Goal: Task Accomplishment & Management: Complete application form

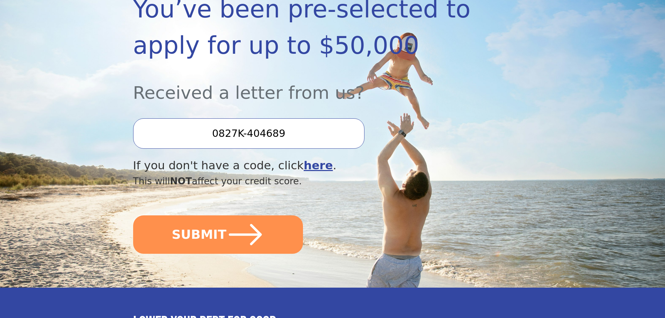
scroll to position [140, 0]
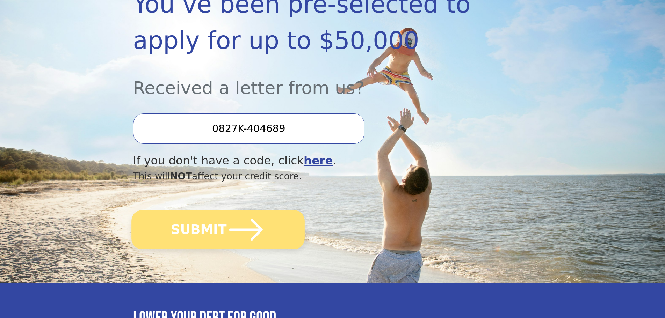
click at [229, 243] on icon "submit" at bounding box center [245, 230] width 38 height 38
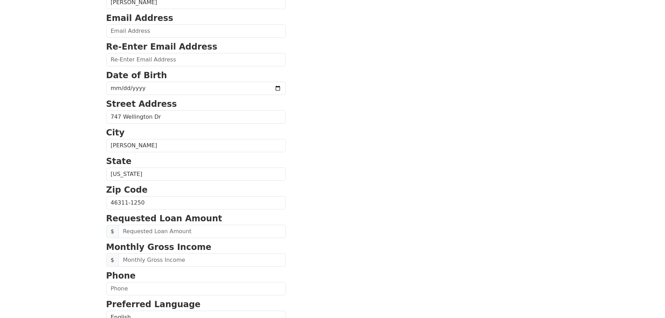
scroll to position [140, 0]
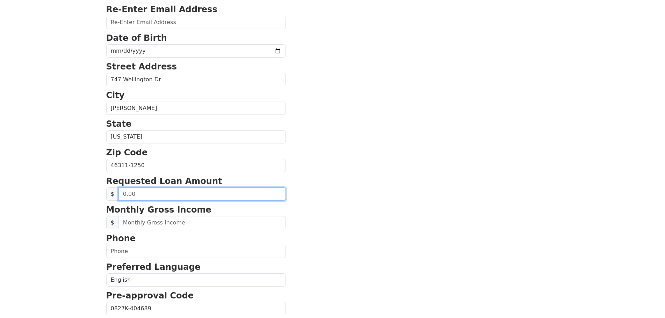
click at [153, 192] on input "text" at bounding box center [201, 194] width 167 height 13
type input "25,000.00"
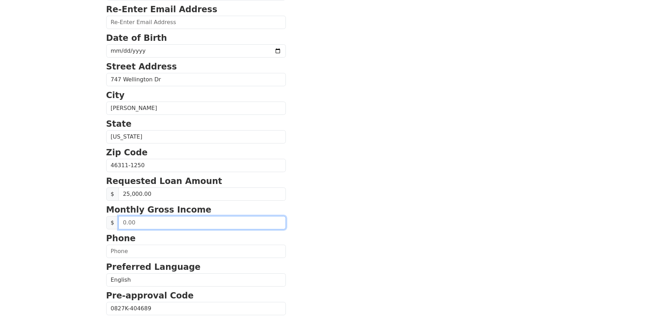
click at [147, 221] on input "text" at bounding box center [201, 222] width 167 height 13
type input "3,791.30"
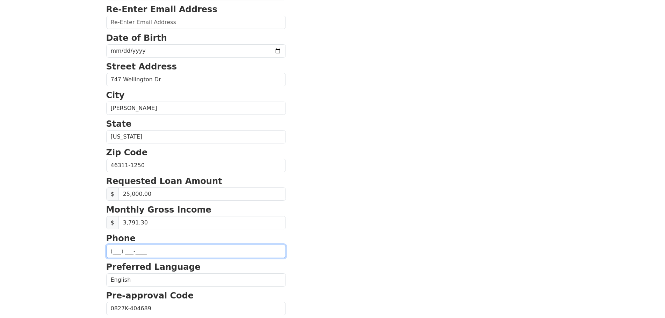
click at [180, 248] on input "text" at bounding box center [196, 251] width 180 height 13
type input "(708) 646-5114"
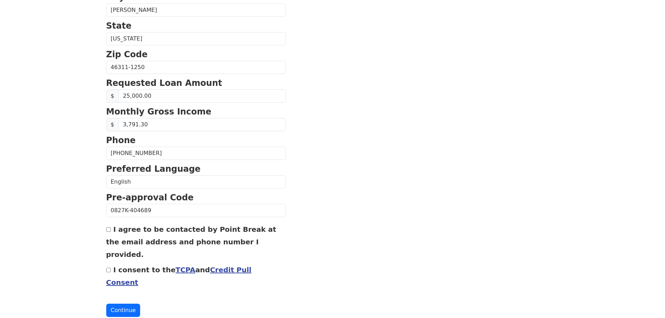
click at [109, 268] on input "I consent to the TCPA and Credit Pull Consent" at bounding box center [108, 270] width 5 height 5
checkbox input "true"
click at [109, 230] on input "I agree to be contacted by Point Break at the email address and phone number I …" at bounding box center [108, 229] width 5 height 5
click at [108, 232] on input "I agree to be contacted by Point Break at the email address and phone number I …" at bounding box center [108, 229] width 5 height 5
click at [121, 304] on button "Continue" at bounding box center [123, 310] width 34 height 13
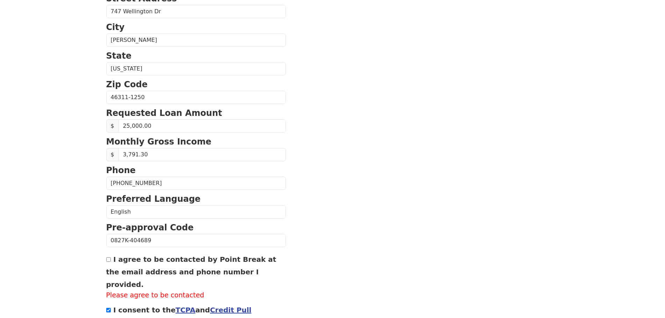
scroll to position [268, 0]
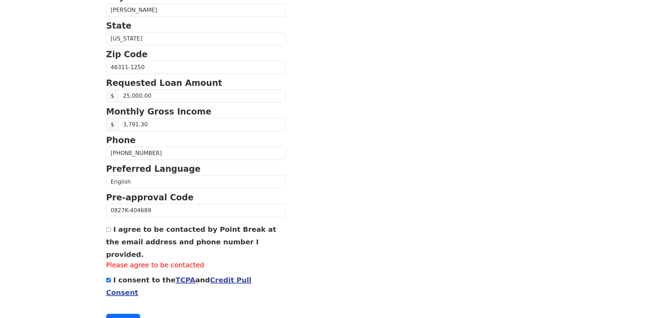
click at [108, 231] on input "I agree to be contacted by Point Break at the email address and phone number I …" at bounding box center [108, 229] width 5 height 5
checkbox input "true"
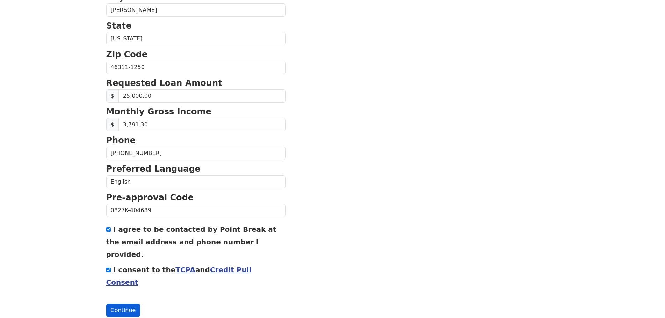
click at [121, 304] on button "Continue" at bounding box center [123, 310] width 34 height 13
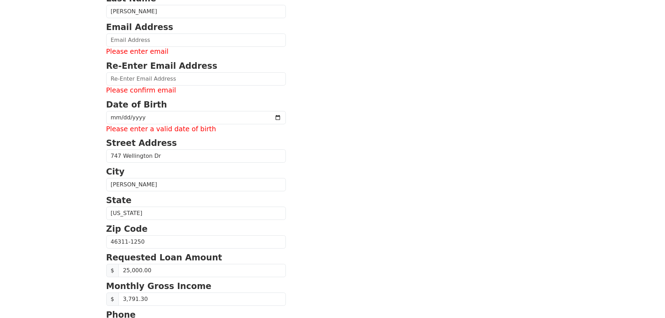
scroll to position [0, 0]
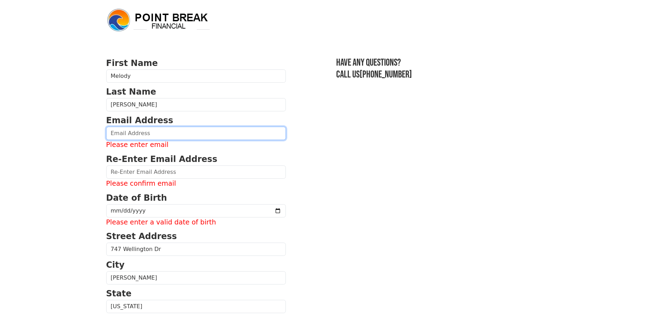
click at [143, 132] on input "email" at bounding box center [196, 133] width 180 height 13
type input "melodie2712@yahoo.com"
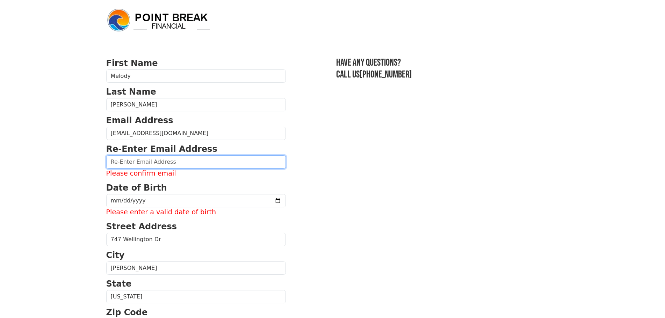
click at [144, 166] on input "email" at bounding box center [196, 161] width 180 height 13
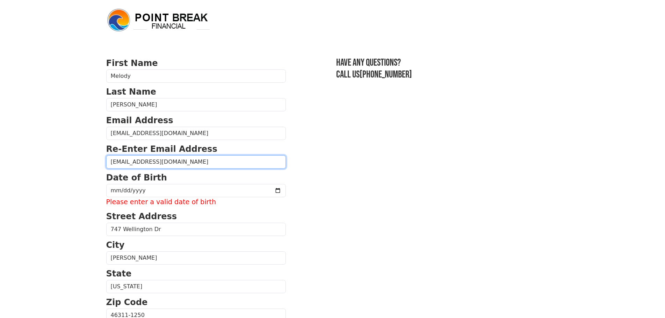
type input "melodie2712@yahoo.com"
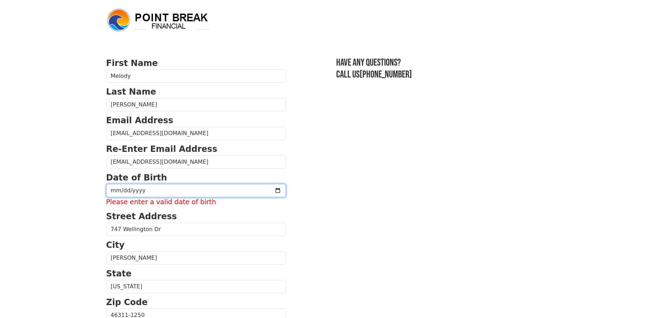
click at [129, 185] on input "date" at bounding box center [196, 190] width 180 height 13
type input "1966-07-29"
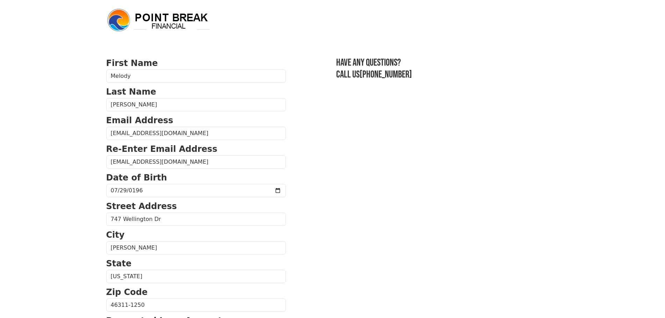
click at [284, 180] on section "First Name Melody Last Name Romano Email Address melodie2712@yahoo.com Re-Enter…" at bounding box center [332, 306] width 453 height 498
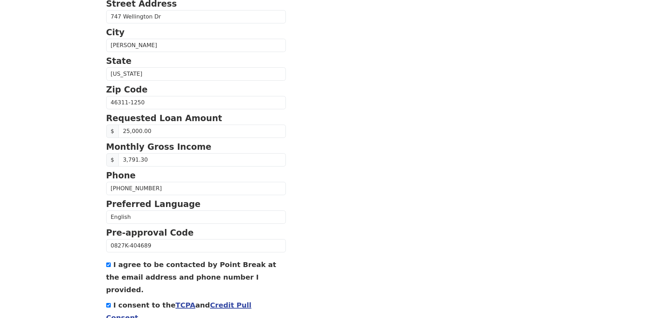
scroll to position [238, 0]
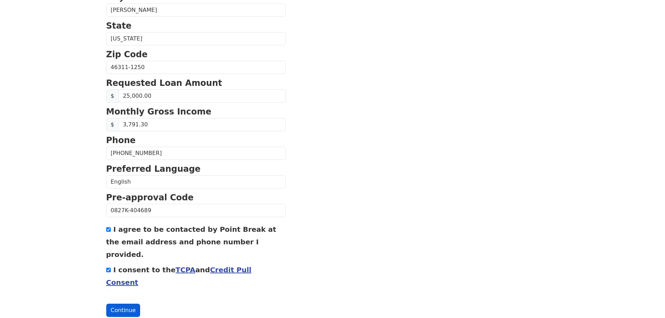
click at [127, 304] on button "Continue" at bounding box center [123, 310] width 34 height 13
